Goal: Use online tool/utility: Utilize a website feature to perform a specific function

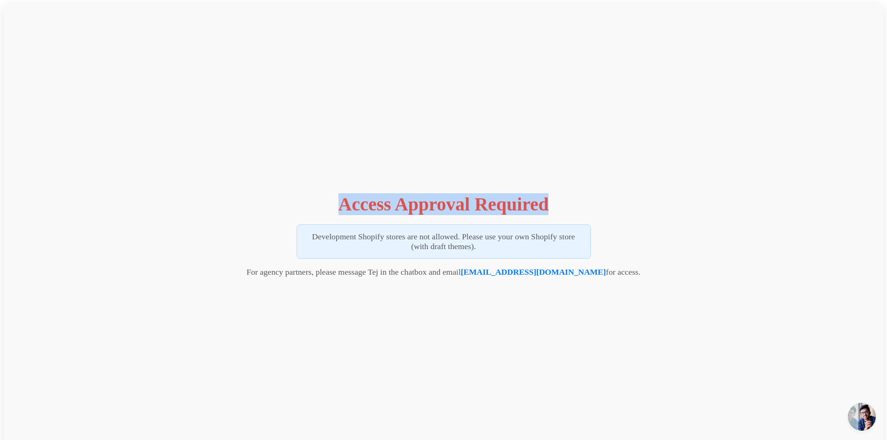
drag, startPoint x: 551, startPoint y: 204, endPoint x: 335, endPoint y: 195, distance: 216.1
click at [335, 195] on div "Access Approval Required Development Shopify stores are not allowed. Please use…" at bounding box center [443, 233] width 879 height 458
click at [554, 194] on div "Access Approval Required Development Shopify stores are not allowed. Please use…" at bounding box center [443, 233] width 879 height 458
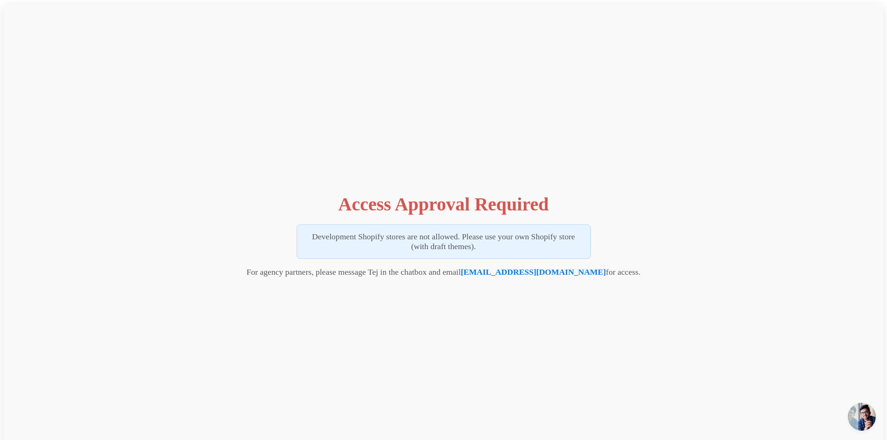
drag, startPoint x: 306, startPoint y: 238, endPoint x: 507, endPoint y: 262, distance: 203.0
click at [507, 262] on div "Access Approval Required Development Shopify stores are not allowed. Please use…" at bounding box center [443, 233] width 879 height 458
click at [326, 289] on div "Access Approval Required Development Shopify stores are not allowed. Please use…" at bounding box center [443, 233] width 879 height 458
